Goal: Information Seeking & Learning: Find specific fact

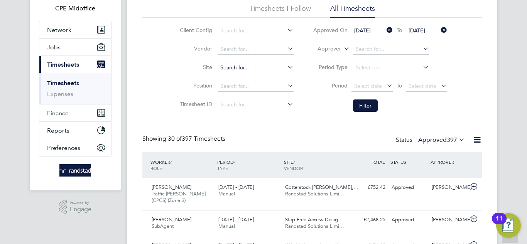
click at [252, 68] on input at bounding box center [256, 68] width 76 height 11
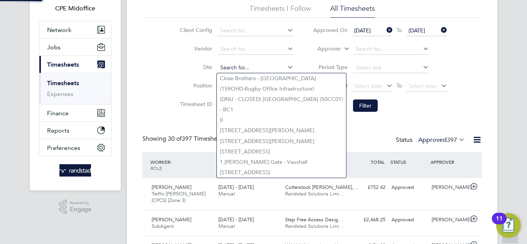
paste input "29 Marylebone Road"
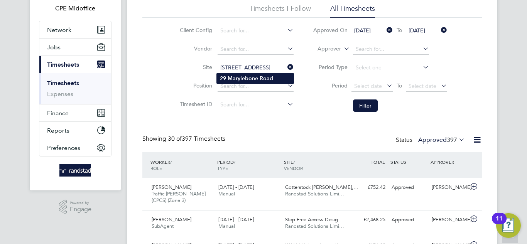
type input "29 Marylebone Road"
click at [250, 80] on b "Marylebone" at bounding box center [243, 78] width 30 height 7
click at [385, 30] on icon at bounding box center [385, 30] width 0 height 11
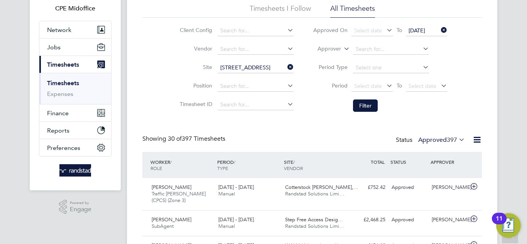
click at [440, 29] on icon at bounding box center [440, 30] width 0 height 11
click at [366, 105] on button "Filter" at bounding box center [365, 106] width 25 height 12
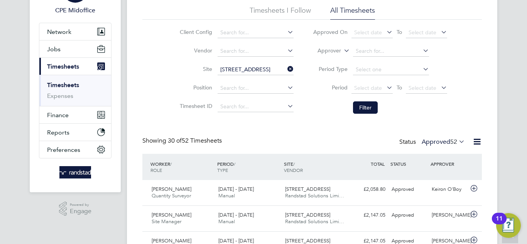
scroll to position [20, 67]
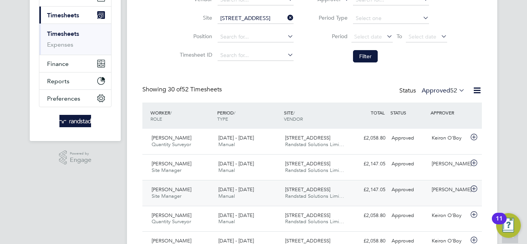
click at [411, 190] on div "Approved" at bounding box center [409, 190] width 40 height 13
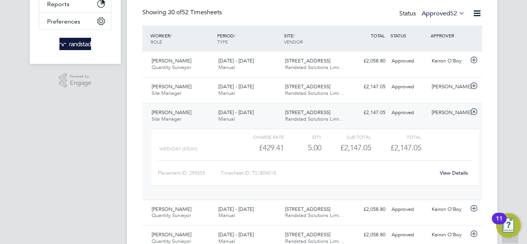
click at [451, 174] on link "View Details" at bounding box center [454, 173] width 28 height 7
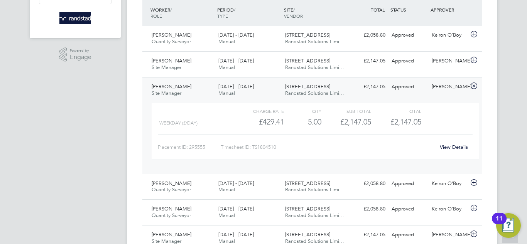
scroll to position [0, 0]
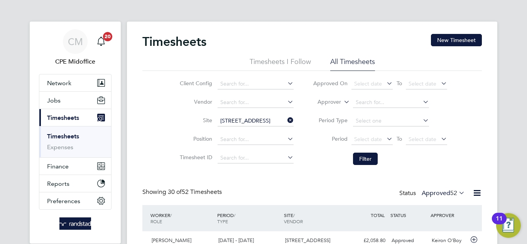
click at [286, 122] on icon at bounding box center [286, 120] width 0 height 11
click at [259, 120] on input at bounding box center [256, 121] width 76 height 11
paste input "[PERSON_NAME][GEOGRAPHIC_DATA]"
type input "[PERSON_NAME][GEOGRAPHIC_DATA]"
click at [266, 129] on b "Place" at bounding box center [273, 132] width 14 height 7
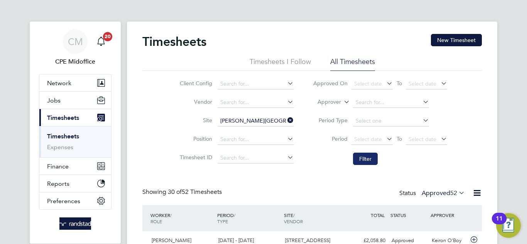
click at [367, 164] on button "Filter" at bounding box center [365, 159] width 25 height 12
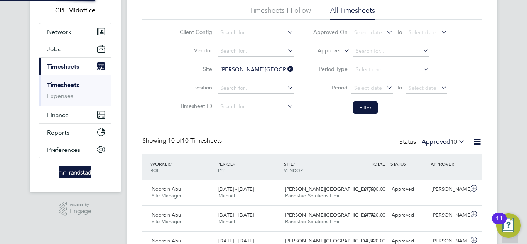
scroll to position [4, 4]
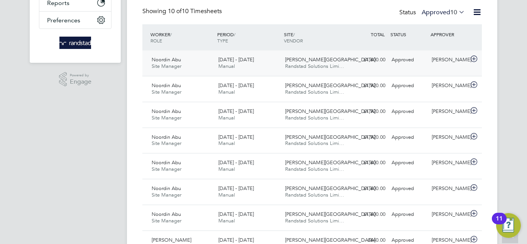
click at [347, 66] on div "Merrick Place Randstad Solutions Limi…" at bounding box center [315, 63] width 67 height 19
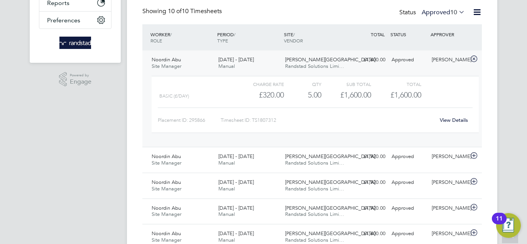
click at [458, 122] on link "View Details" at bounding box center [454, 120] width 28 height 7
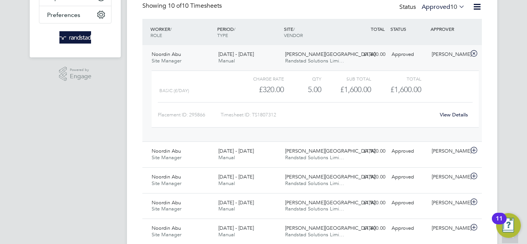
scroll to position [186, 0]
click at [473, 52] on icon at bounding box center [474, 54] width 10 height 6
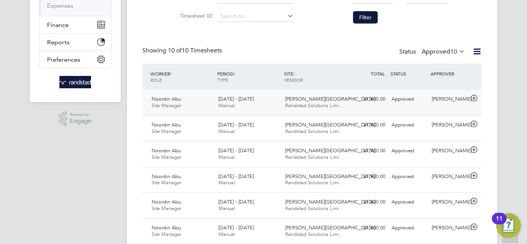
scroll to position [142, 0]
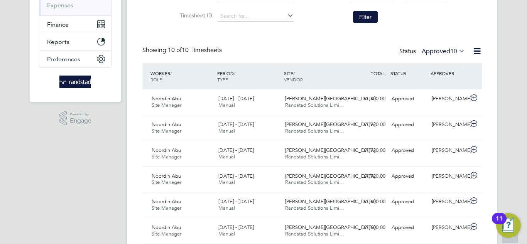
click at [0, 162] on div "CM CPE Midoffice Notifications 20 Applications: Network Team Members Businesses…" at bounding box center [263, 116] width 527 height 517
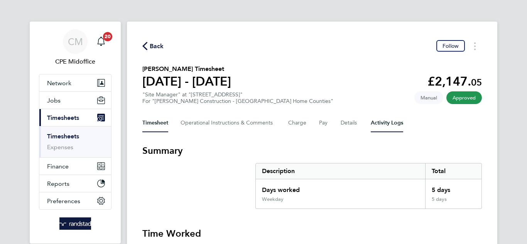
click at [391, 118] on Logs-tab "Activity Logs" at bounding box center [387, 123] width 32 height 19
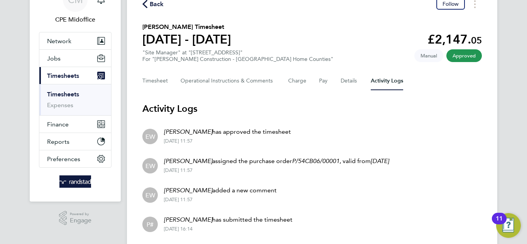
scroll to position [26, 0]
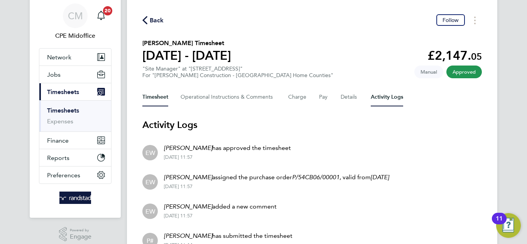
click at [160, 101] on button "Timesheet" at bounding box center [155, 97] width 26 height 19
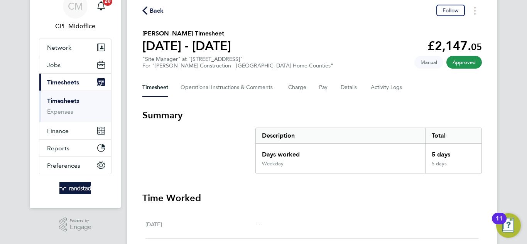
scroll to position [51, 0]
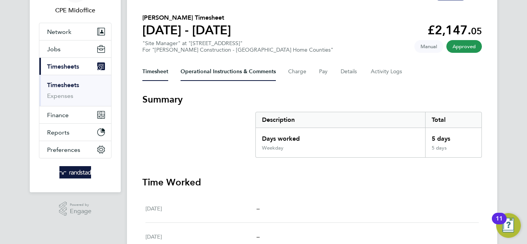
click at [248, 78] on Comments-tab "Operational Instructions & Comments" at bounding box center [228, 72] width 95 height 19
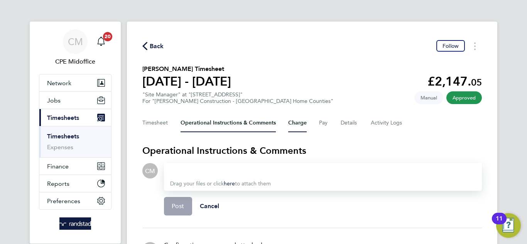
click at [300, 117] on button "Charge" at bounding box center [297, 123] width 19 height 19
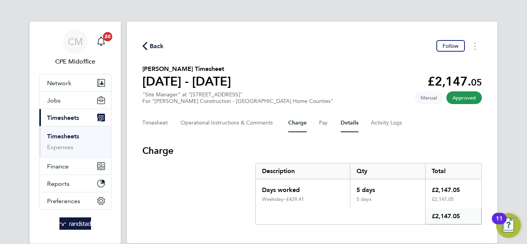
click at [347, 119] on button "Details" at bounding box center [350, 123] width 18 height 19
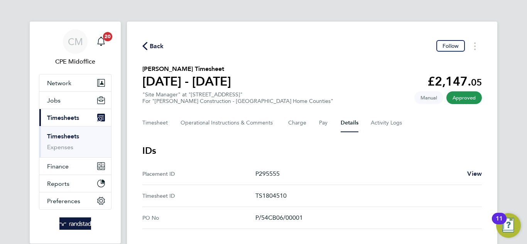
scroll to position [26, 0]
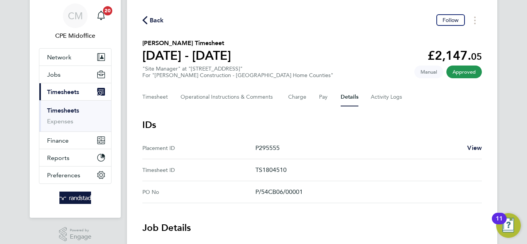
drag, startPoint x: 291, startPoint y: 174, endPoint x: 264, endPoint y: 174, distance: 27.0
click at [264, 174] on p "TS1804510" at bounding box center [365, 170] width 220 height 9
copy p "1804510"
click at [294, 93] on button "Charge" at bounding box center [297, 97] width 19 height 19
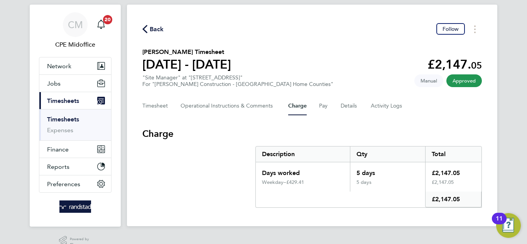
scroll to position [26, 0]
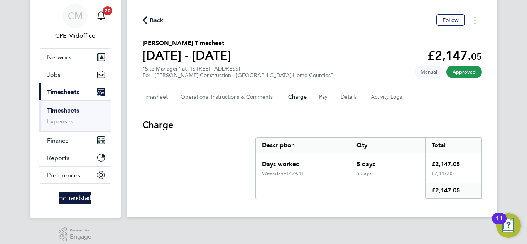
drag, startPoint x: 464, startPoint y: 190, endPoint x: 437, endPoint y: 193, distance: 27.6
click at [437, 193] on div "£2,147.05" at bounding box center [453, 191] width 56 height 16
copy div "2,147.05"
click at [212, 99] on Comments-tab "Operational Instructions & Comments" at bounding box center [228, 97] width 95 height 19
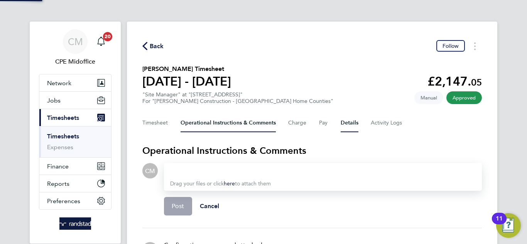
click at [348, 124] on button "Details" at bounding box center [350, 123] width 18 height 19
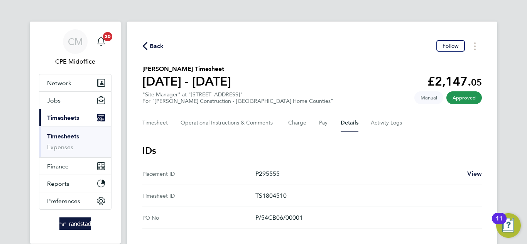
drag, startPoint x: 0, startPoint y: 132, endPoint x: 61, endPoint y: 39, distance: 111.0
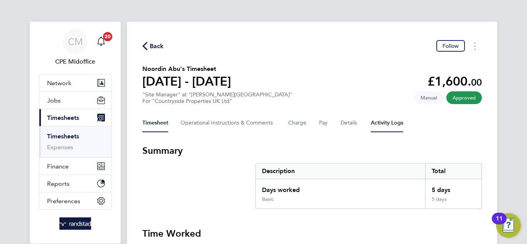
click at [394, 125] on Logs-tab "Activity Logs" at bounding box center [387, 123] width 32 height 19
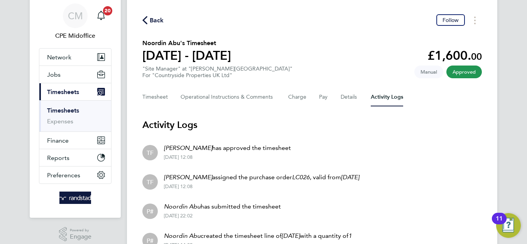
scroll to position [26, 0]
click at [349, 95] on button "Details" at bounding box center [350, 97] width 18 height 19
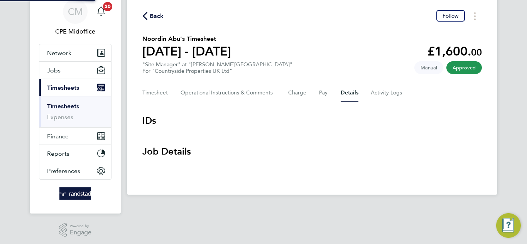
scroll to position [33, 0]
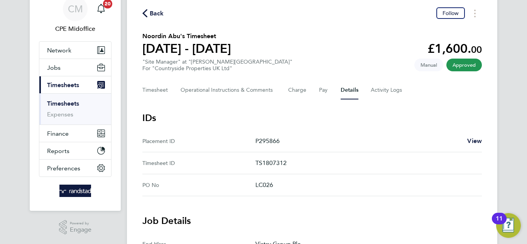
drag, startPoint x: 296, startPoint y: 166, endPoint x: 264, endPoint y: 166, distance: 32.4
click at [264, 166] on p "TS1807312" at bounding box center [365, 163] width 220 height 9
copy p "1807312"
drag, startPoint x: 143, startPoint y: 37, endPoint x: 179, endPoint y: 37, distance: 36.3
click at [179, 37] on h2 "Noordin Abu's Timesheet" at bounding box center [186, 36] width 89 height 9
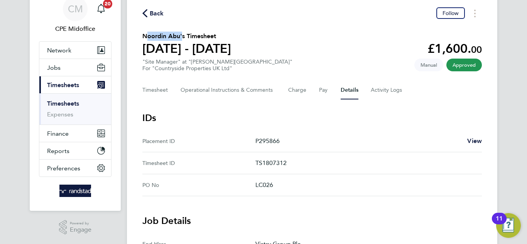
copy h2 "Noordin Abu"
drag, startPoint x: 289, startPoint y: 165, endPoint x: 264, endPoint y: 165, distance: 25.1
click at [264, 165] on p "TS1807312" at bounding box center [365, 163] width 220 height 9
copy p "1807312"
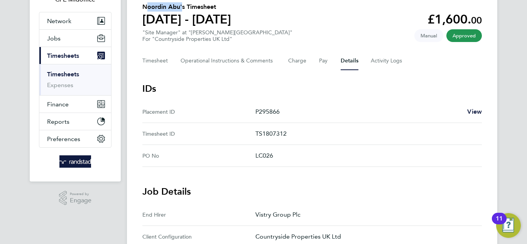
scroll to position [62, 0]
click at [166, 66] on button "Timesheet" at bounding box center [155, 61] width 26 height 19
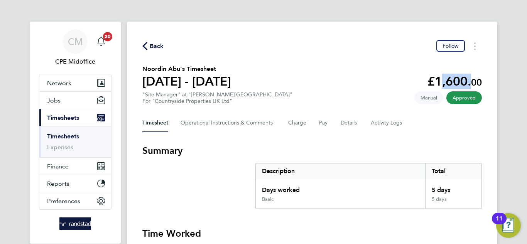
drag, startPoint x: 437, startPoint y: 79, endPoint x: 465, endPoint y: 80, distance: 28.6
click at [465, 80] on app-decimal "£1,600. 00" at bounding box center [455, 81] width 54 height 15
copy app-decimal "1,600"
click at [170, 186] on section "Summary Description Total Days worked 5 days Basic 5 days" at bounding box center [312, 177] width 340 height 64
click at [346, 124] on button "Details" at bounding box center [350, 123] width 18 height 19
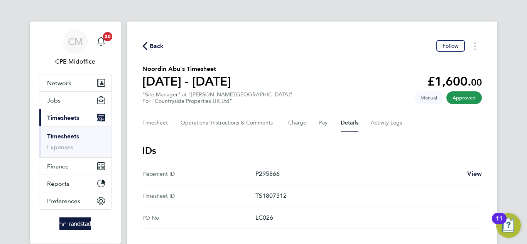
drag, startPoint x: 284, startPoint y: 196, endPoint x: 264, endPoint y: 196, distance: 20.8
click at [264, 196] on p "TS1807312" at bounding box center [365, 195] width 220 height 9
click at [64, 121] on span "Timesheets" at bounding box center [63, 117] width 32 height 7
drag, startPoint x: 223, startPoint y: 94, endPoint x: 192, endPoint y: 96, distance: 30.9
click at [192, 96] on div ""Site Manager" at "[PERSON_NAME][GEOGRAPHIC_DATA]" For "Countryside Properties …" at bounding box center [217, 97] width 150 height 13
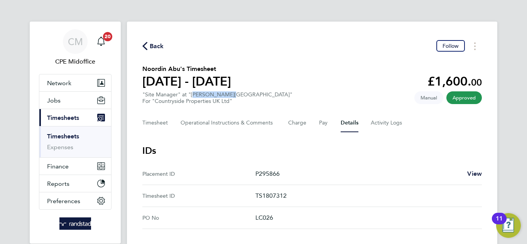
copy div "[PERSON_NAME][GEOGRAPHIC_DATA]"
